Goal: Information Seeking & Learning: Learn about a topic

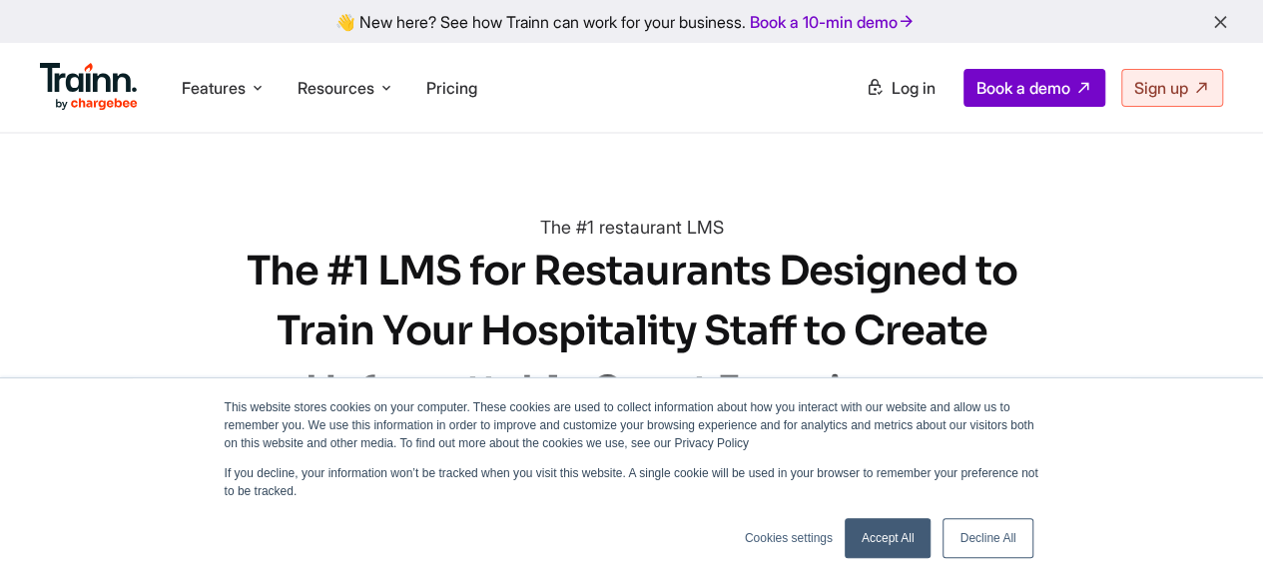
click at [545, 232] on h4 "The #1 restaurant LMS" at bounding box center [632, 228] width 579 height 28
click at [867, 544] on link "Accept All" at bounding box center [888, 538] width 87 height 40
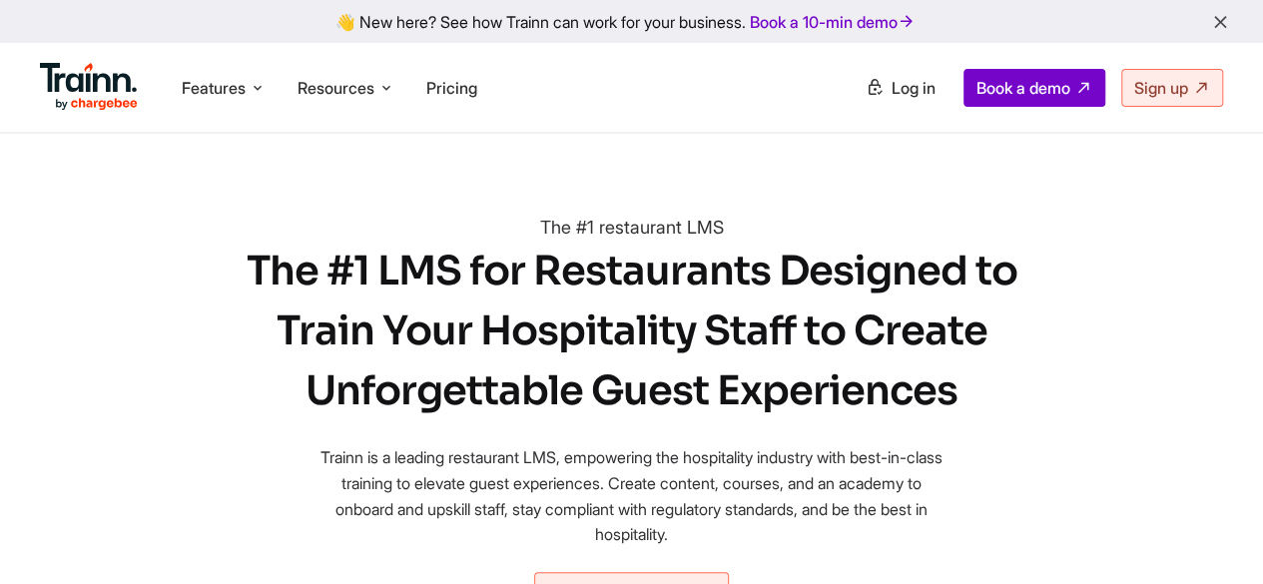
click at [722, 439] on div "The #1 restaurant LMS The #1 LMS for Restaurants Designed to Train Your Hospita…" at bounding box center [632, 416] width 779 height 405
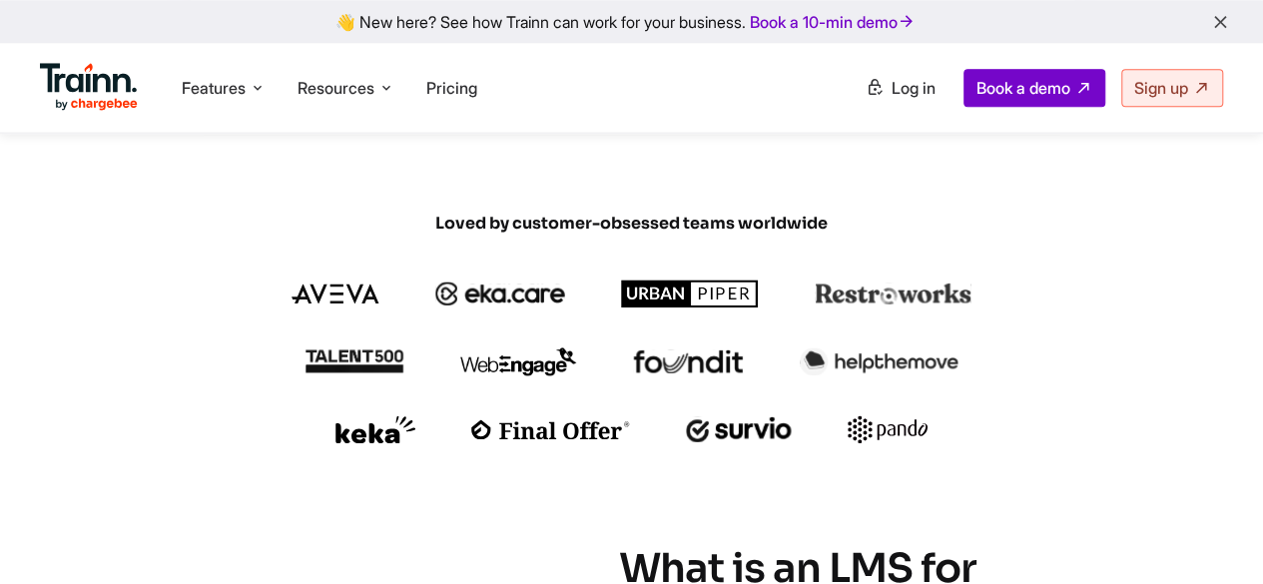
scroll to position [799, 0]
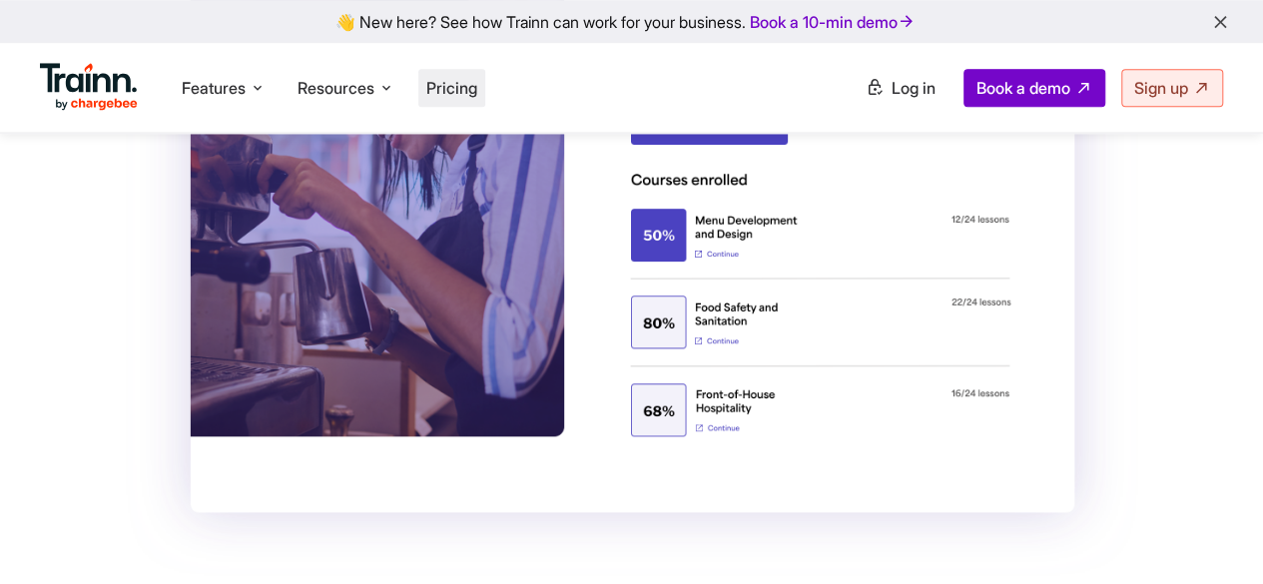
click at [435, 99] on li "Pricing" at bounding box center [451, 88] width 67 height 38
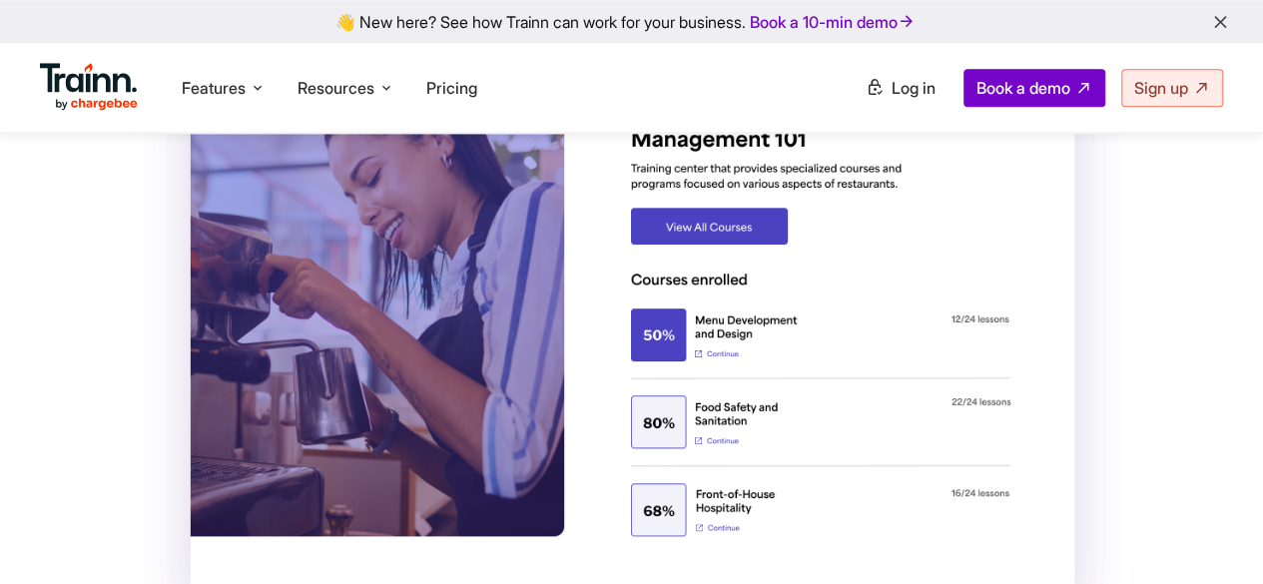
scroll to position [0, 0]
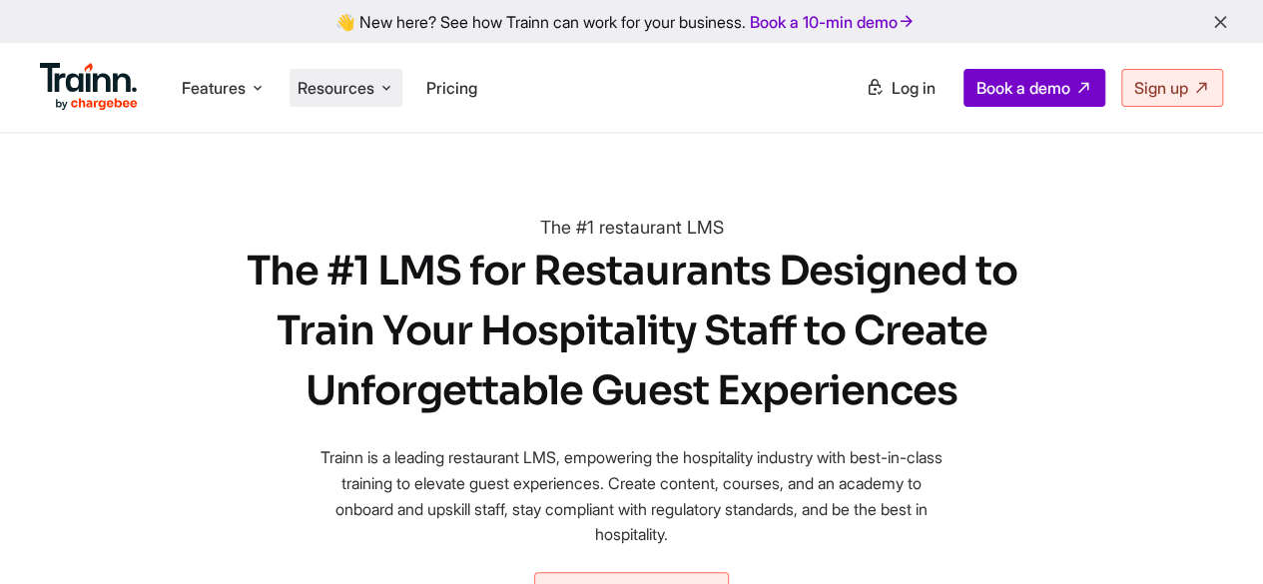
click at [348, 90] on span "Resources" at bounding box center [336, 88] width 77 height 22
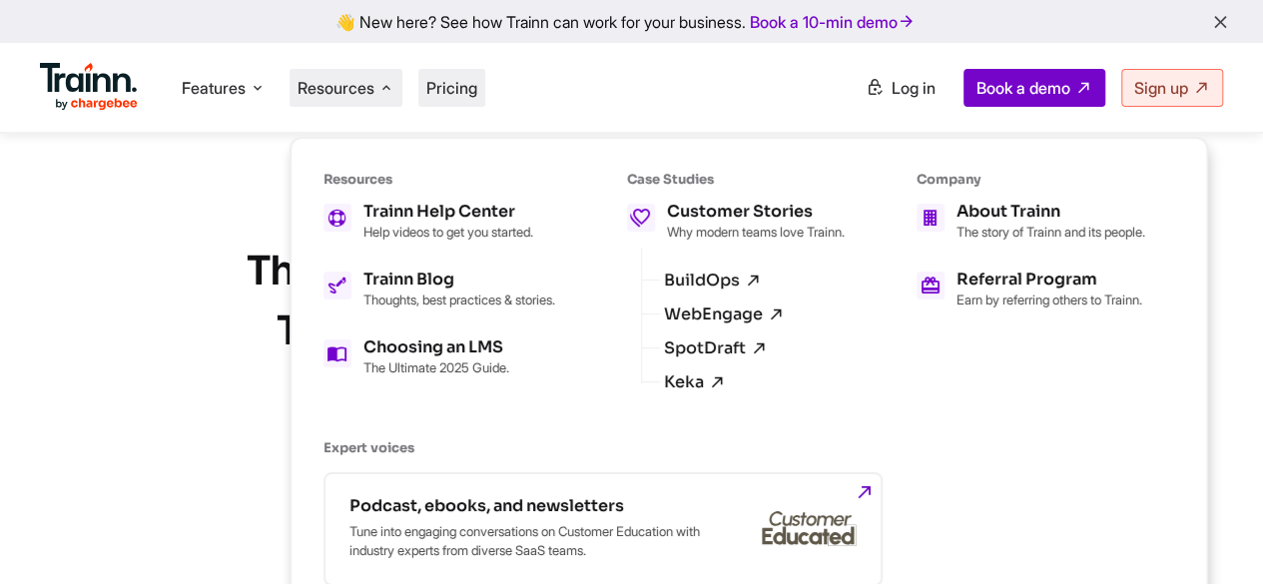
click at [432, 82] on span "Pricing" at bounding box center [451, 88] width 51 height 20
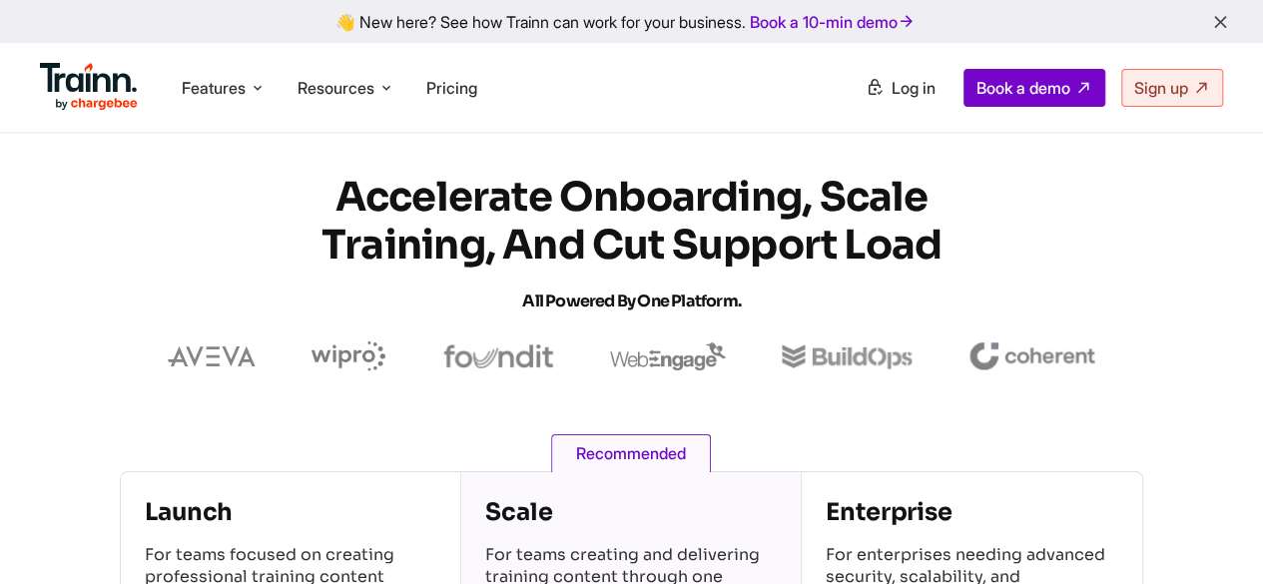
drag, startPoint x: 90, startPoint y: 91, endPoint x: 267, endPoint y: 51, distance: 181.2
click at [90, 91] on img at bounding box center [89, 87] width 98 height 48
